Goal: Task Accomplishment & Management: Use online tool/utility

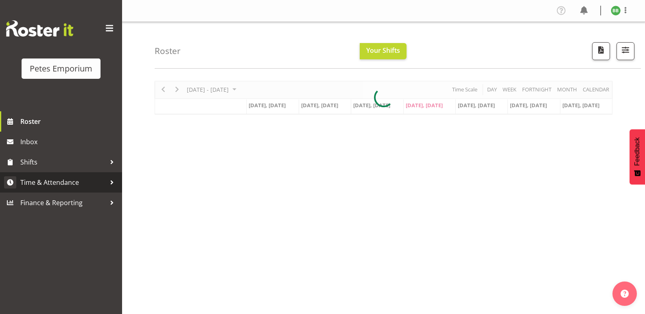
click at [76, 183] on span "Time & Attendance" at bounding box center [62, 182] width 85 height 12
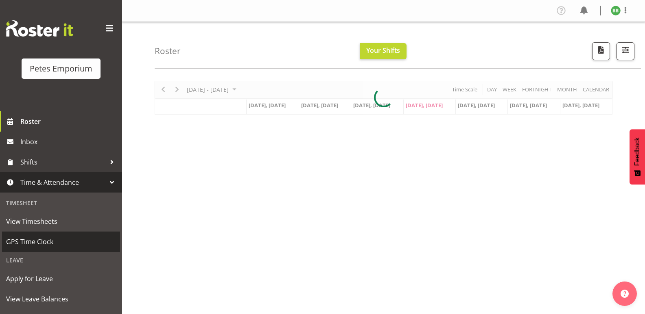
click at [59, 243] on span "GPS Time Clock" at bounding box center [61, 242] width 110 height 12
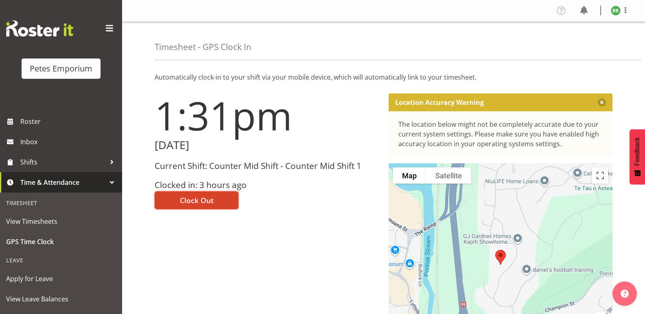
click at [200, 203] on span "Clock Out" at bounding box center [197, 200] width 34 height 11
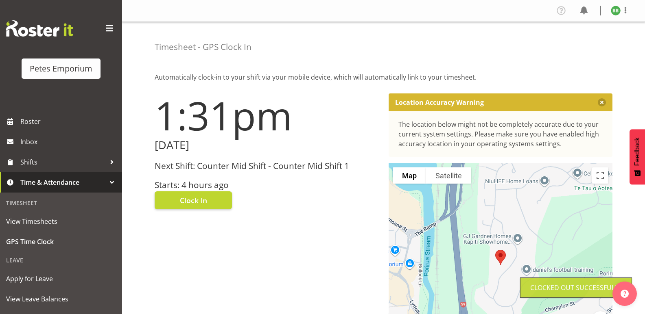
click at [618, 13] on img at bounding box center [615, 11] width 10 height 10
click at [585, 45] on link "Log Out" at bounding box center [591, 42] width 78 height 15
